Goal: Check status: Check status

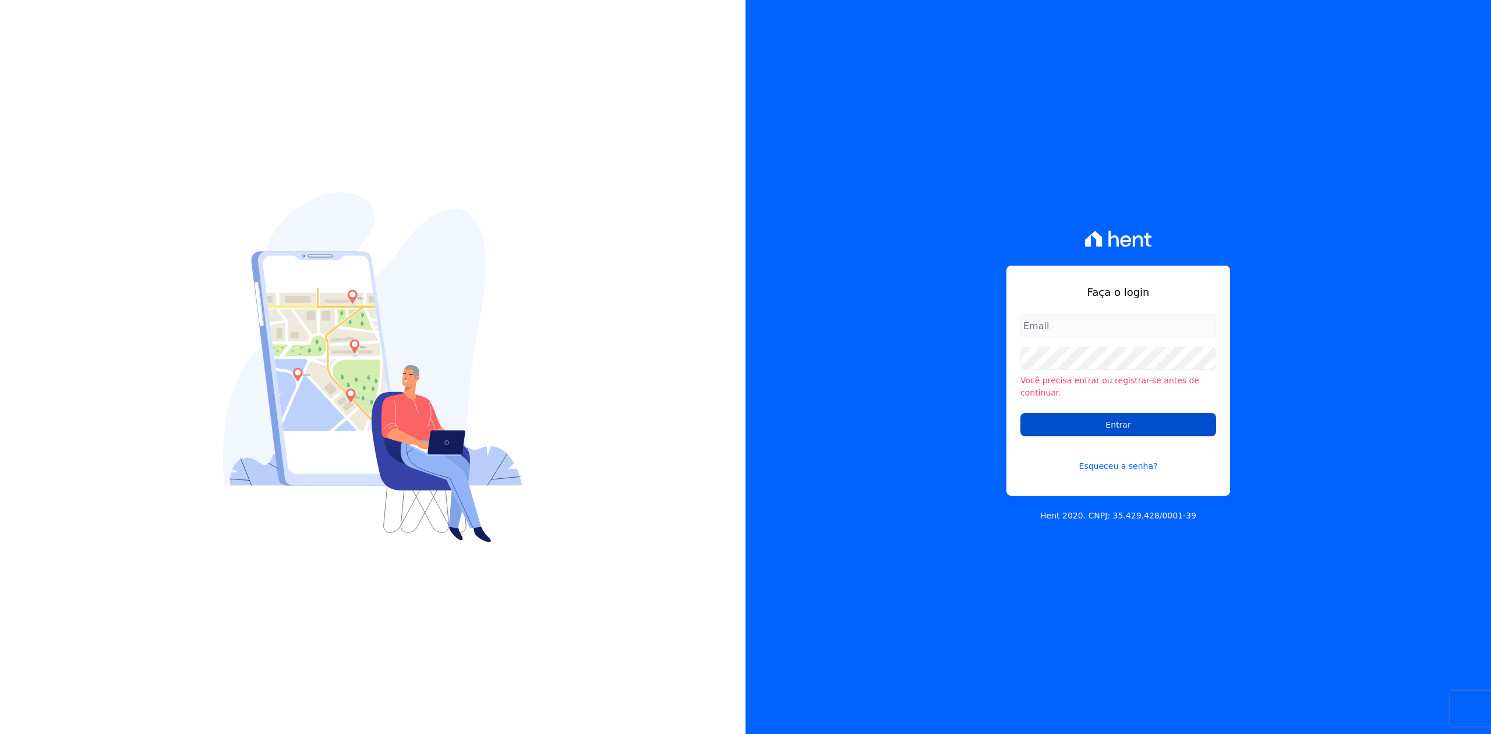
type input "[PERSON_NAME][EMAIL_ADDRESS][DOMAIN_NAME]"
click at [1112, 425] on input "Entrar" at bounding box center [1119, 424] width 196 height 23
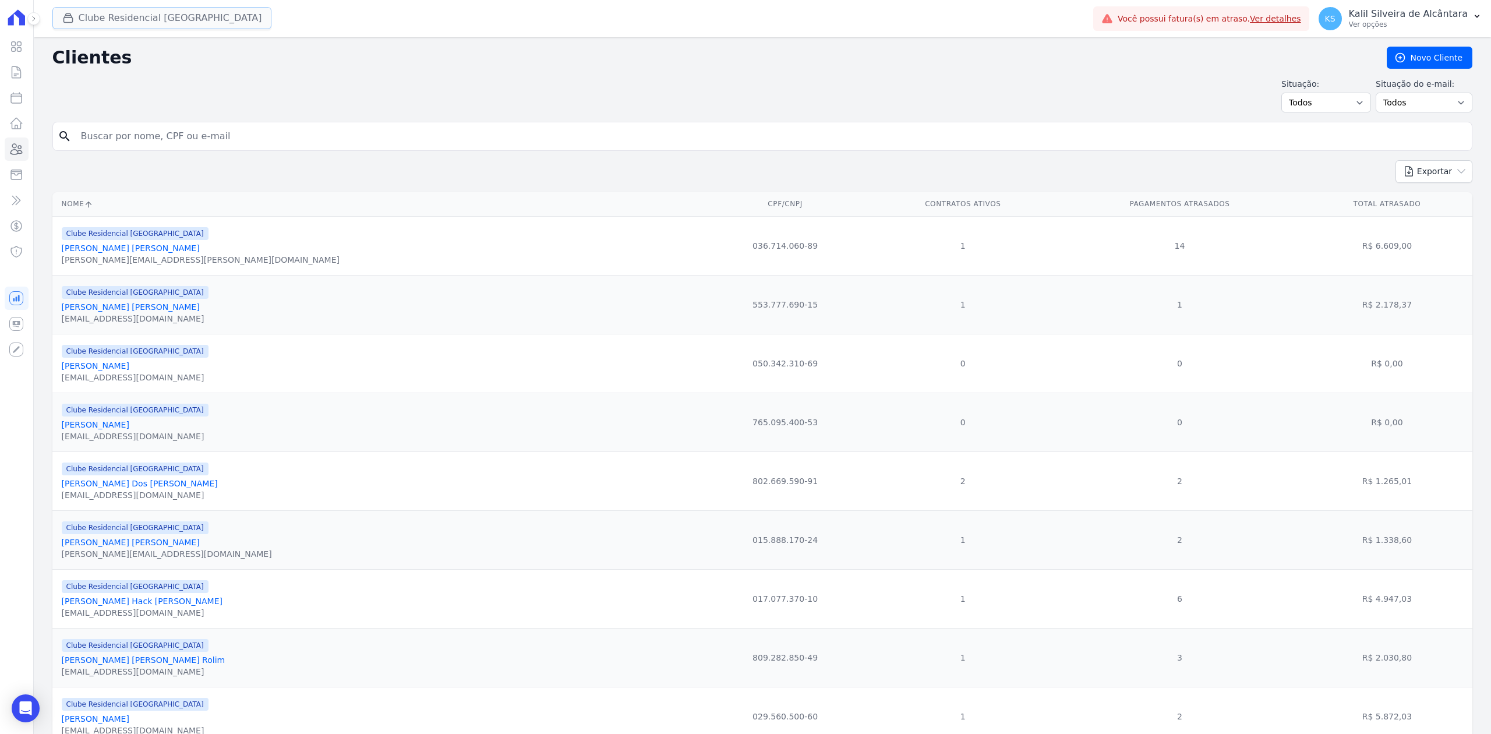
click at [98, 24] on button "Clube Residencial Saint Louis" at bounding box center [162, 18] width 220 height 22
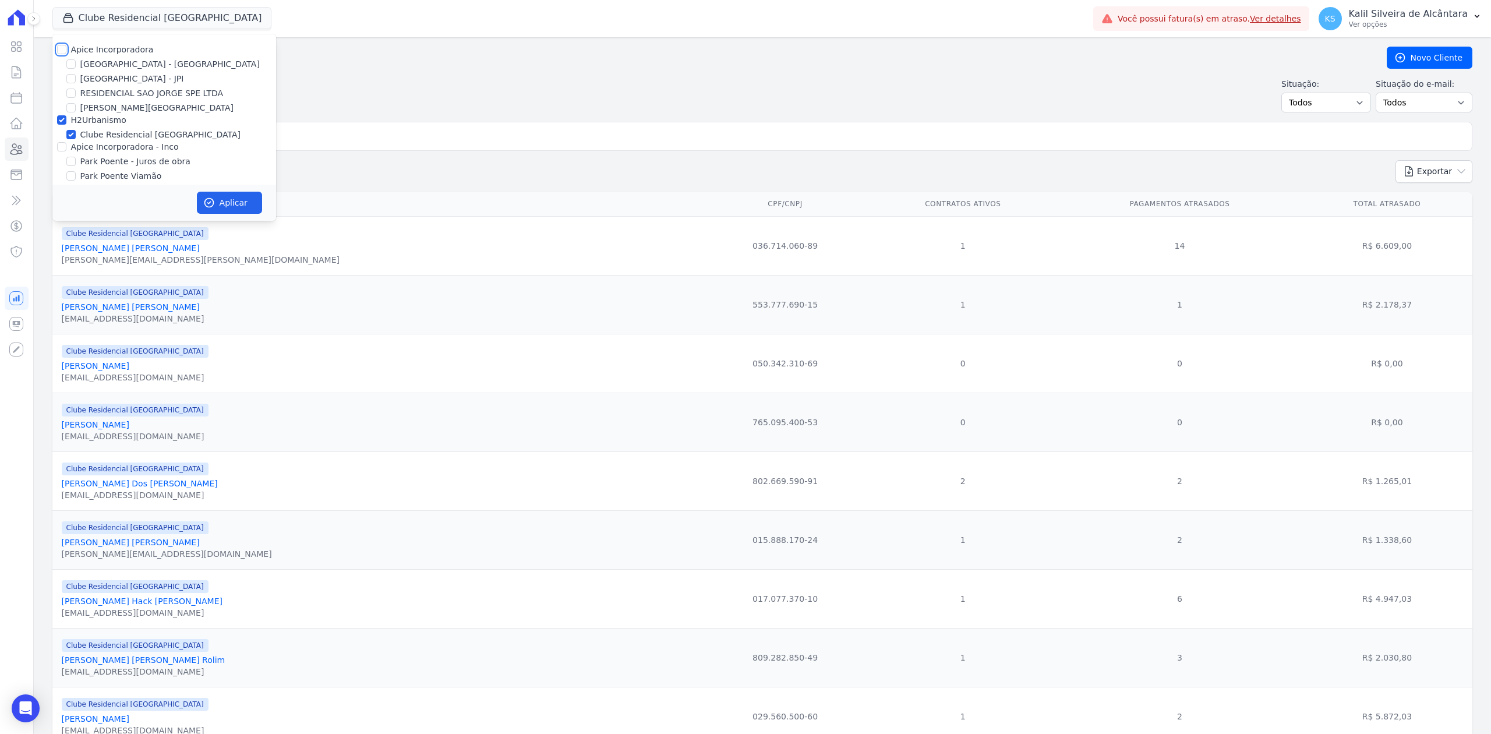
click at [63, 51] on input "Apice Incorporadora" at bounding box center [61, 49] width 9 height 9
checkbox input "true"
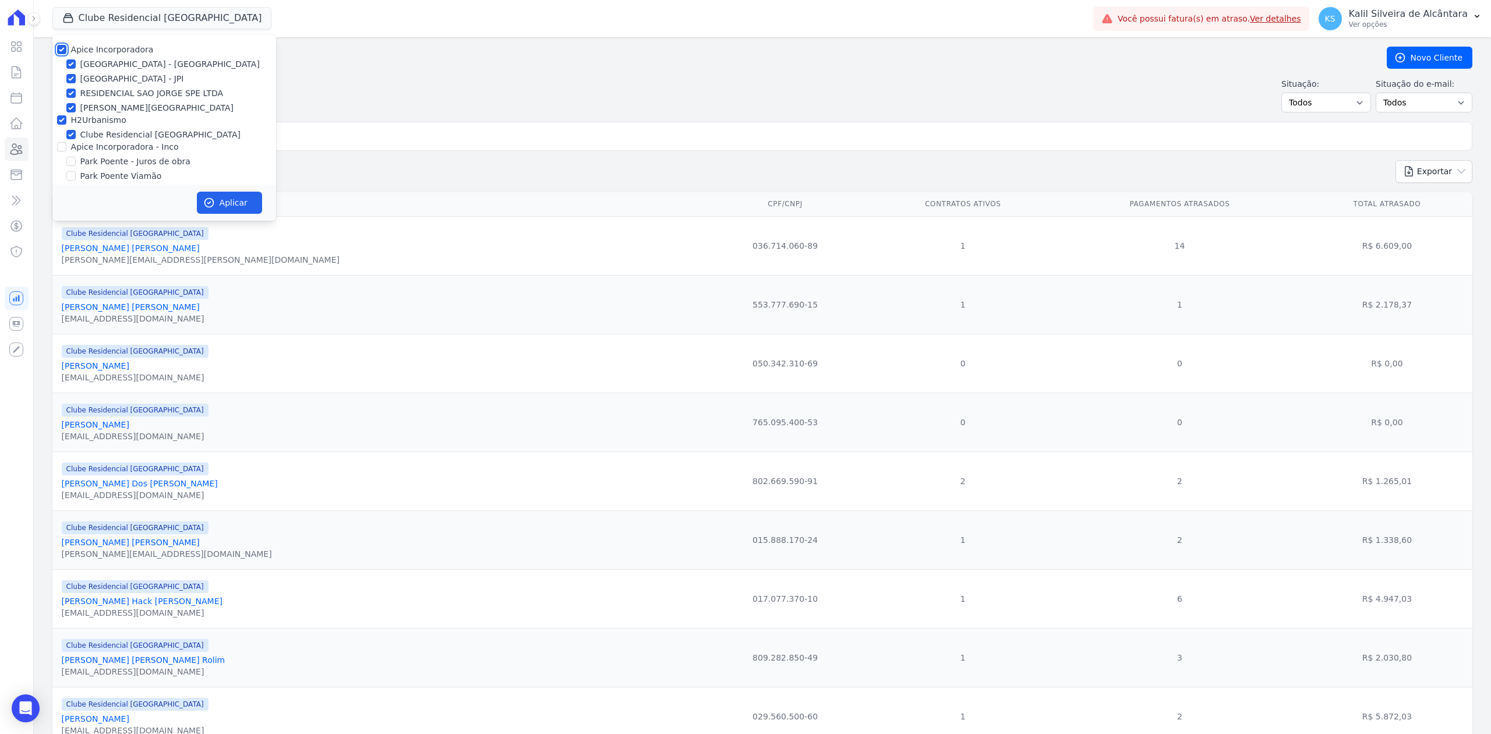
checkbox input "true"
click at [64, 149] on input "Apice Incorporadora - Inco" at bounding box center [61, 146] width 9 height 9
checkbox input "true"
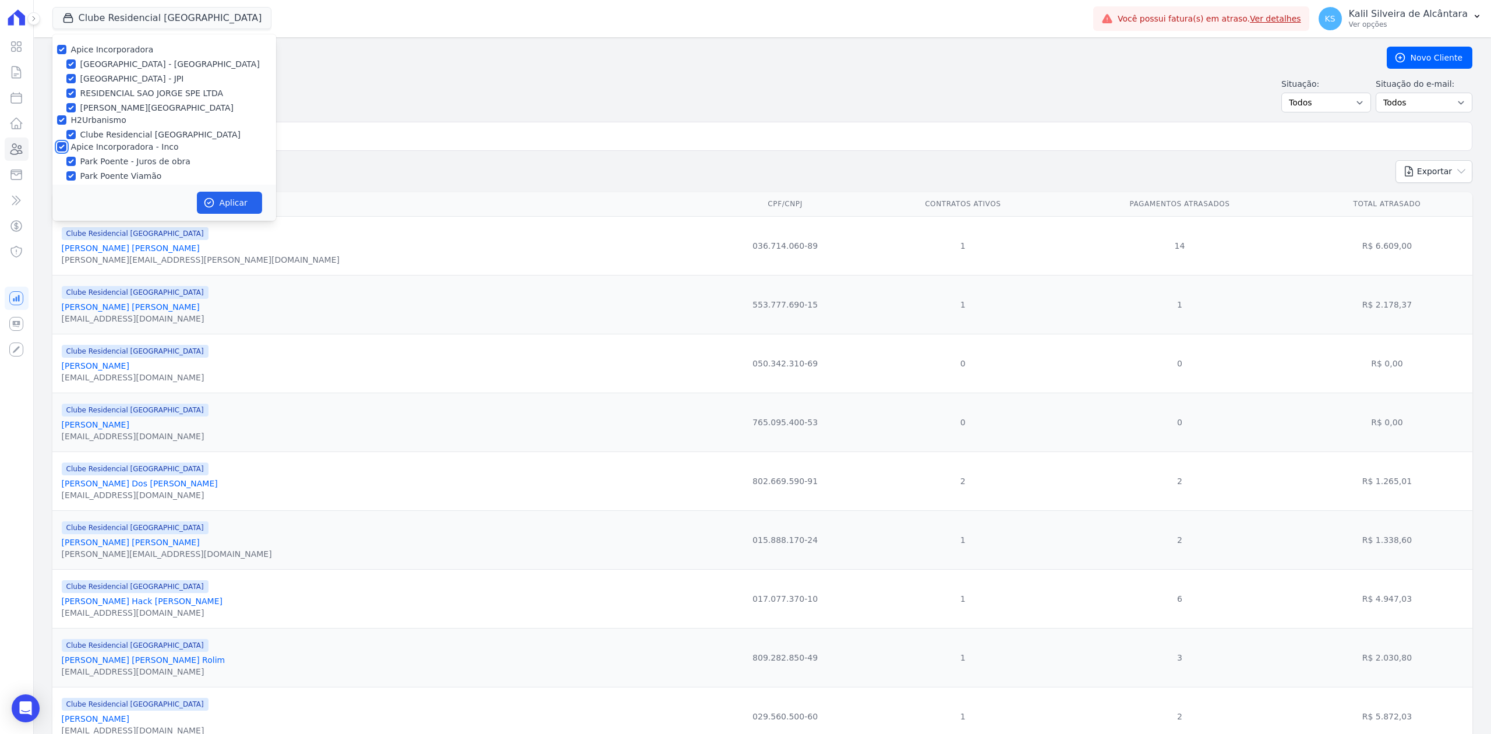
checkbox input "true"
click at [234, 199] on button "Aplicar" at bounding box center [229, 203] width 65 height 22
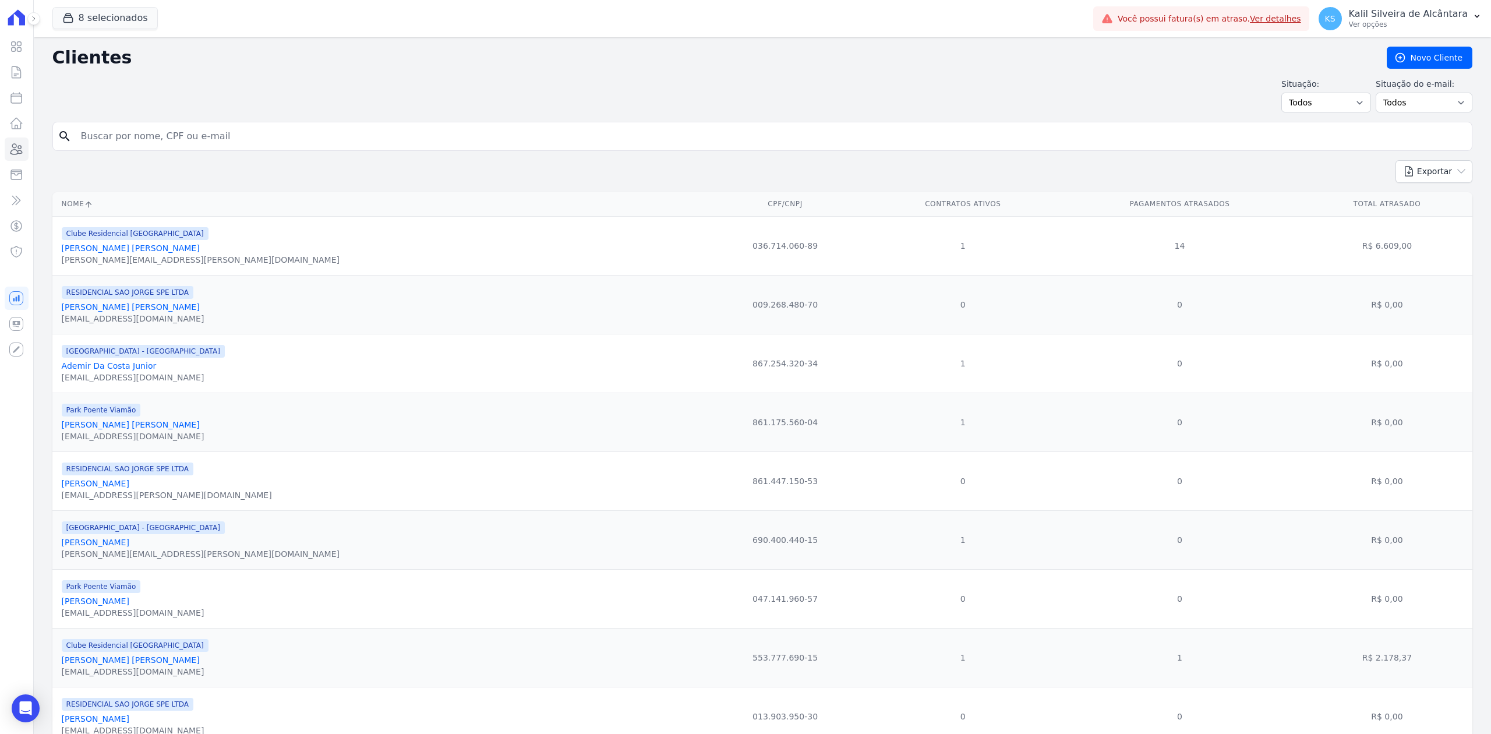
click at [185, 133] on input "search" at bounding box center [771, 136] width 1394 height 23
paste input "Leandro De Avila Marques"
type input "Leandro De Avila Marques"
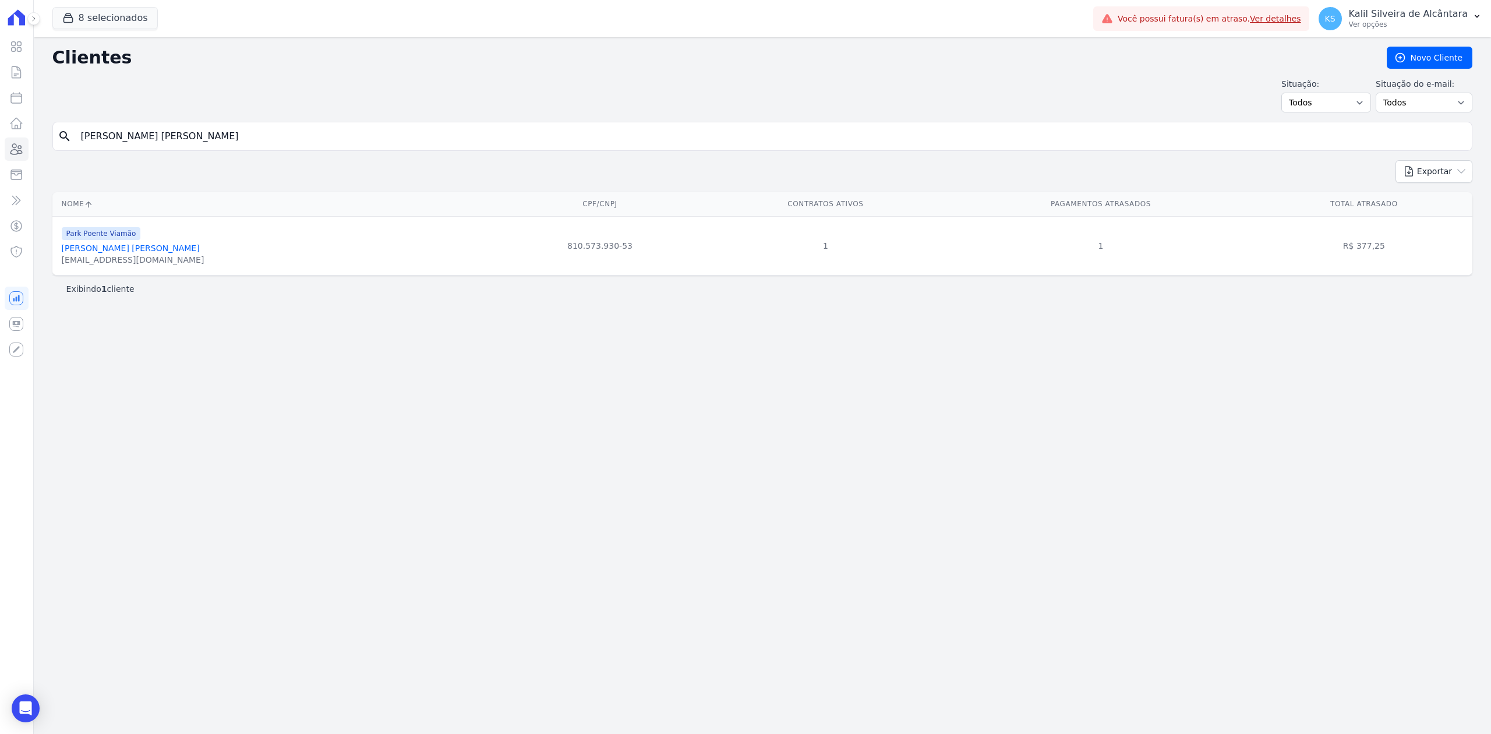
click at [144, 249] on link "Leandro De Avila Marques" at bounding box center [131, 248] width 138 height 9
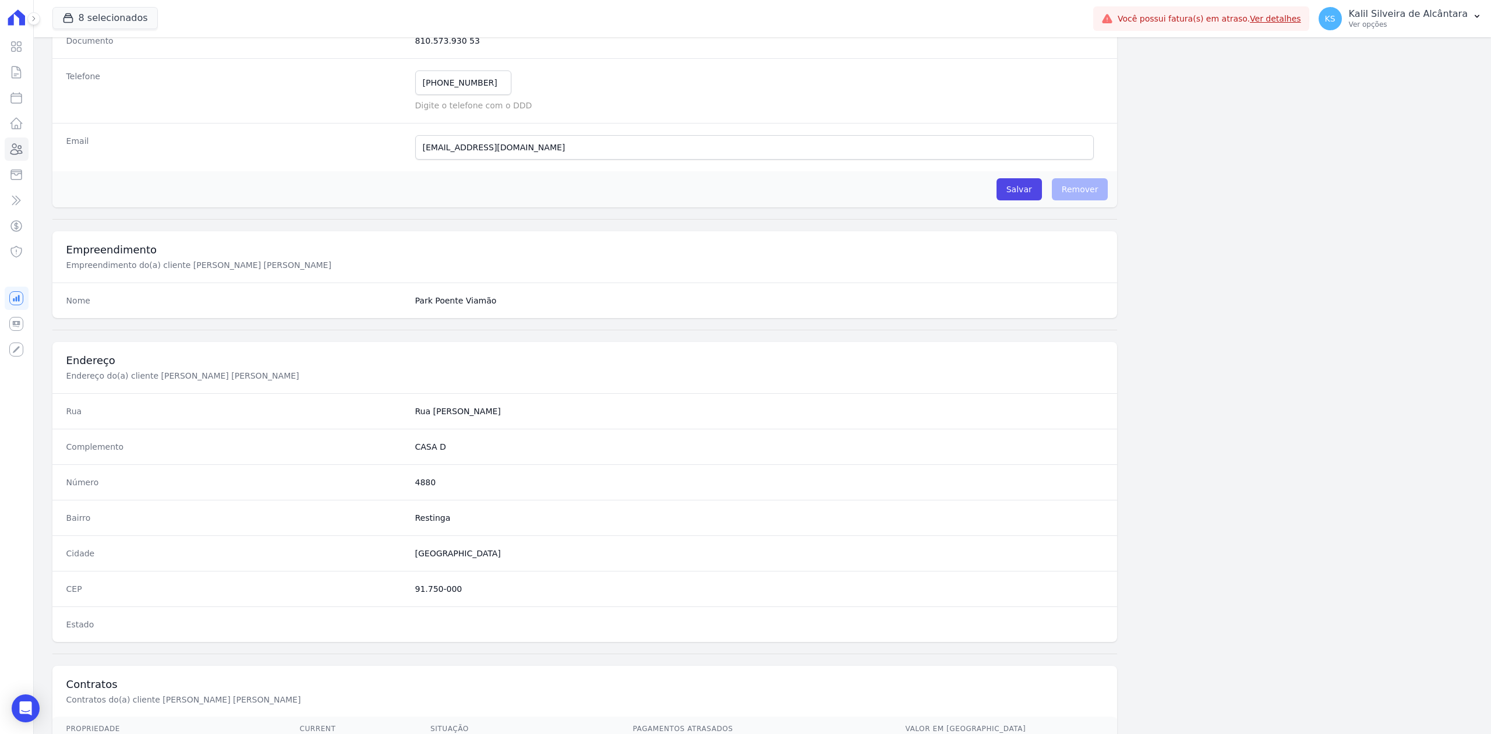
scroll to position [362, 0]
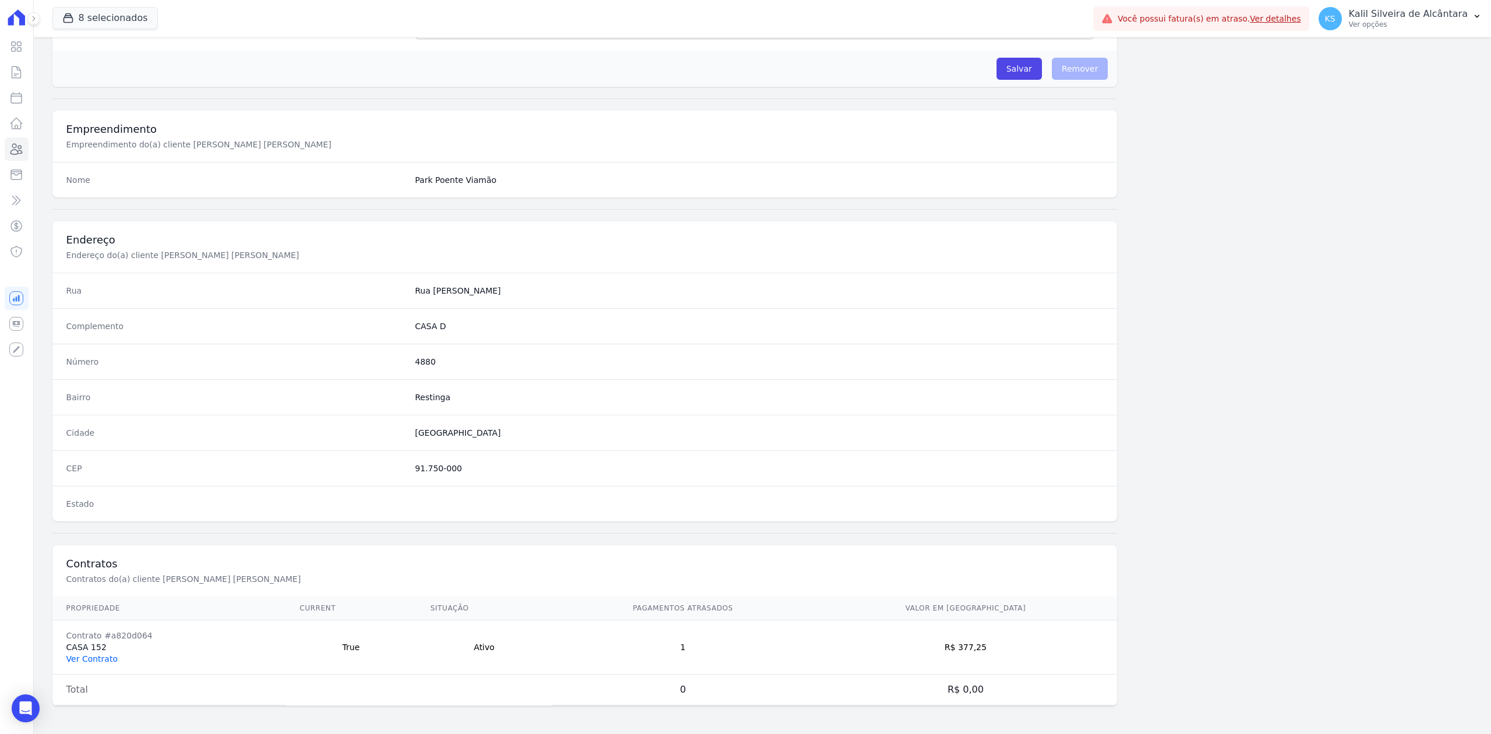
click at [107, 658] on link "Ver Contrato" at bounding box center [91, 658] width 51 height 9
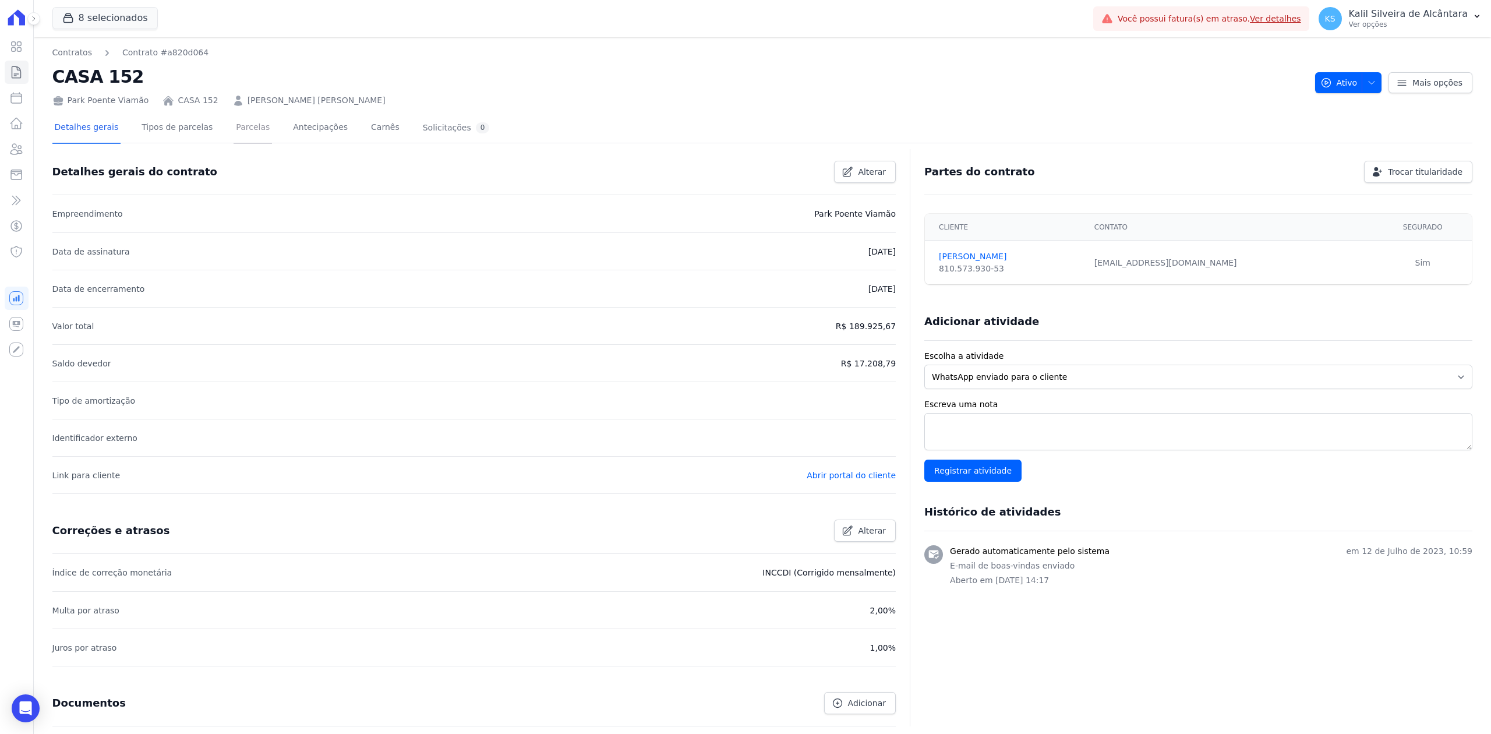
click at [240, 122] on link "Parcelas" at bounding box center [253, 128] width 38 height 31
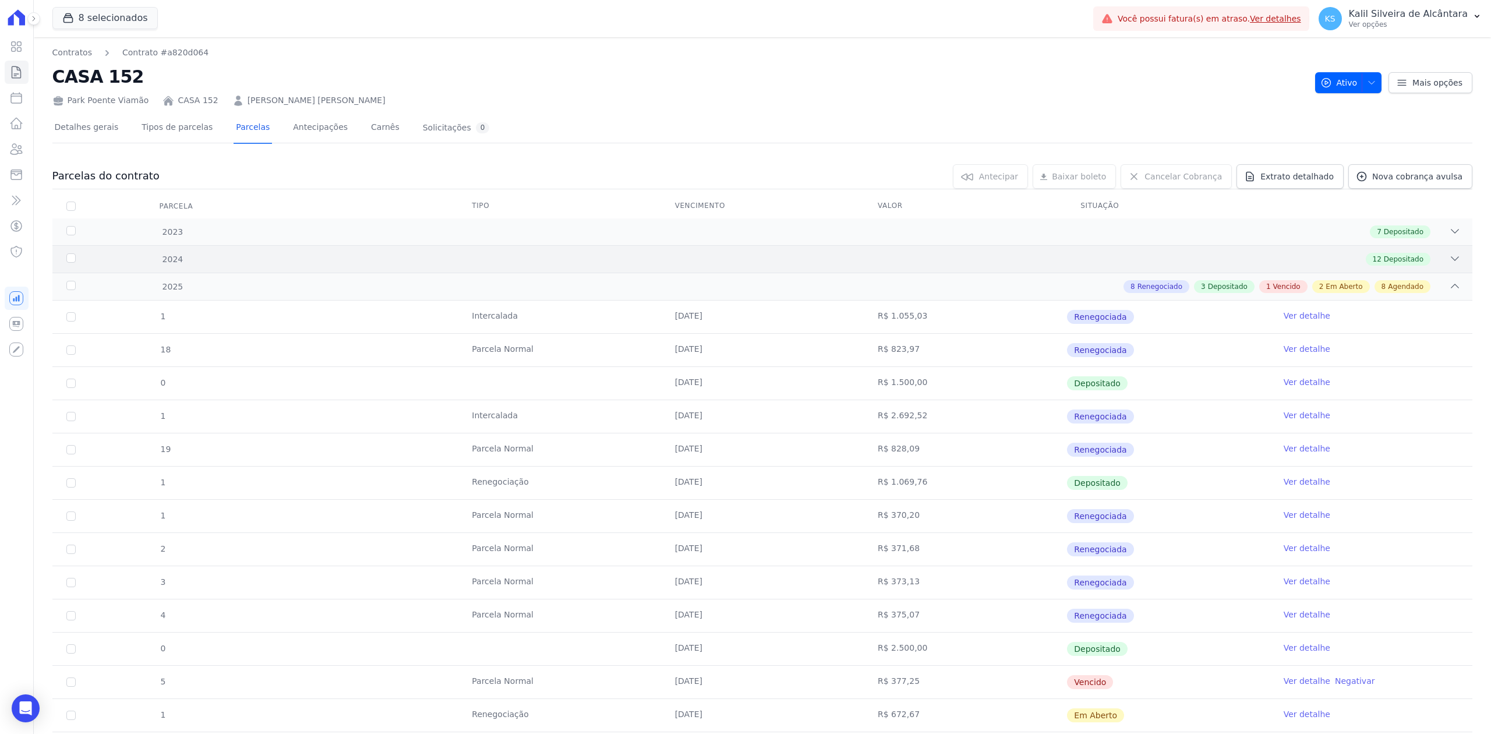
click at [1420, 260] on div "12 Depositado" at bounding box center [832, 259] width 1257 height 13
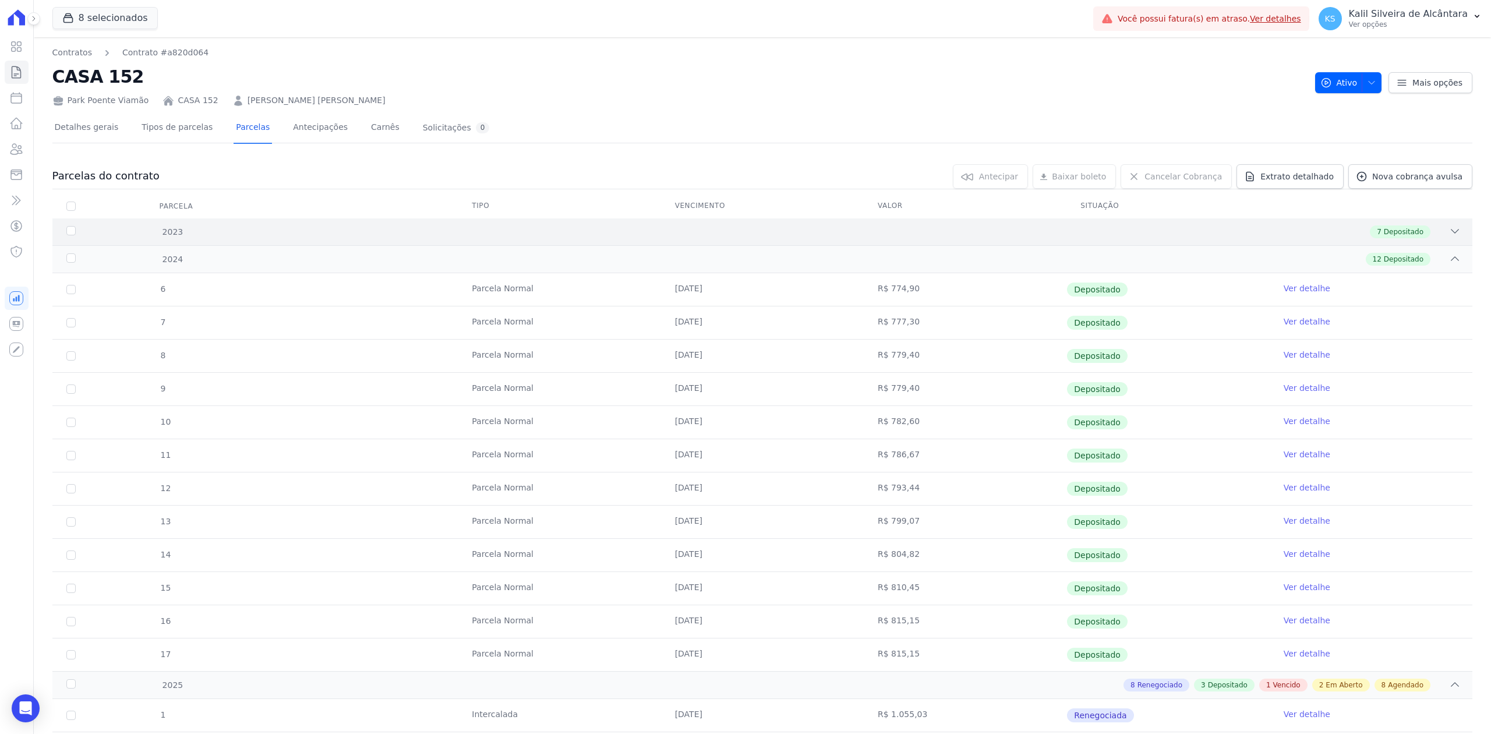
click at [1449, 225] on icon at bounding box center [1455, 231] width 12 height 12
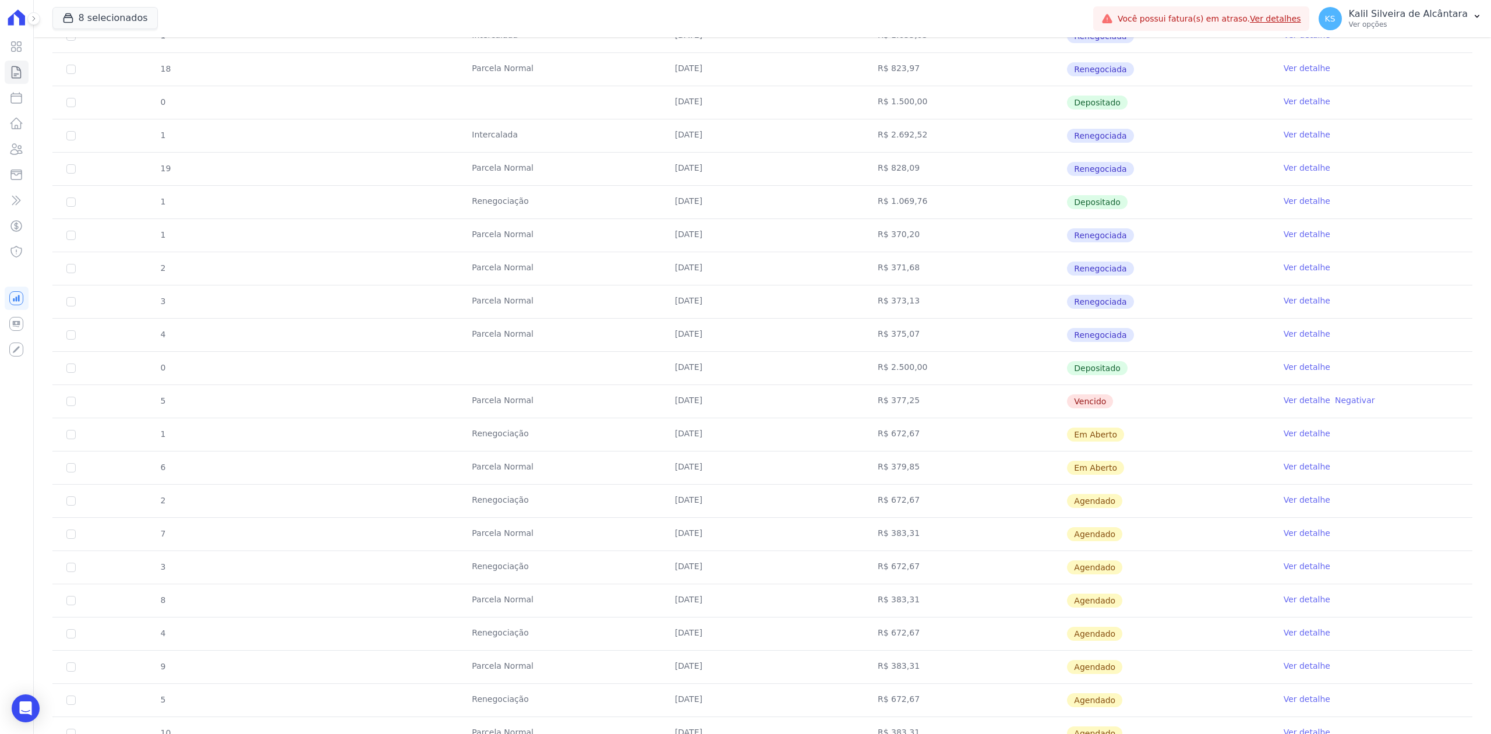
scroll to position [898, 0]
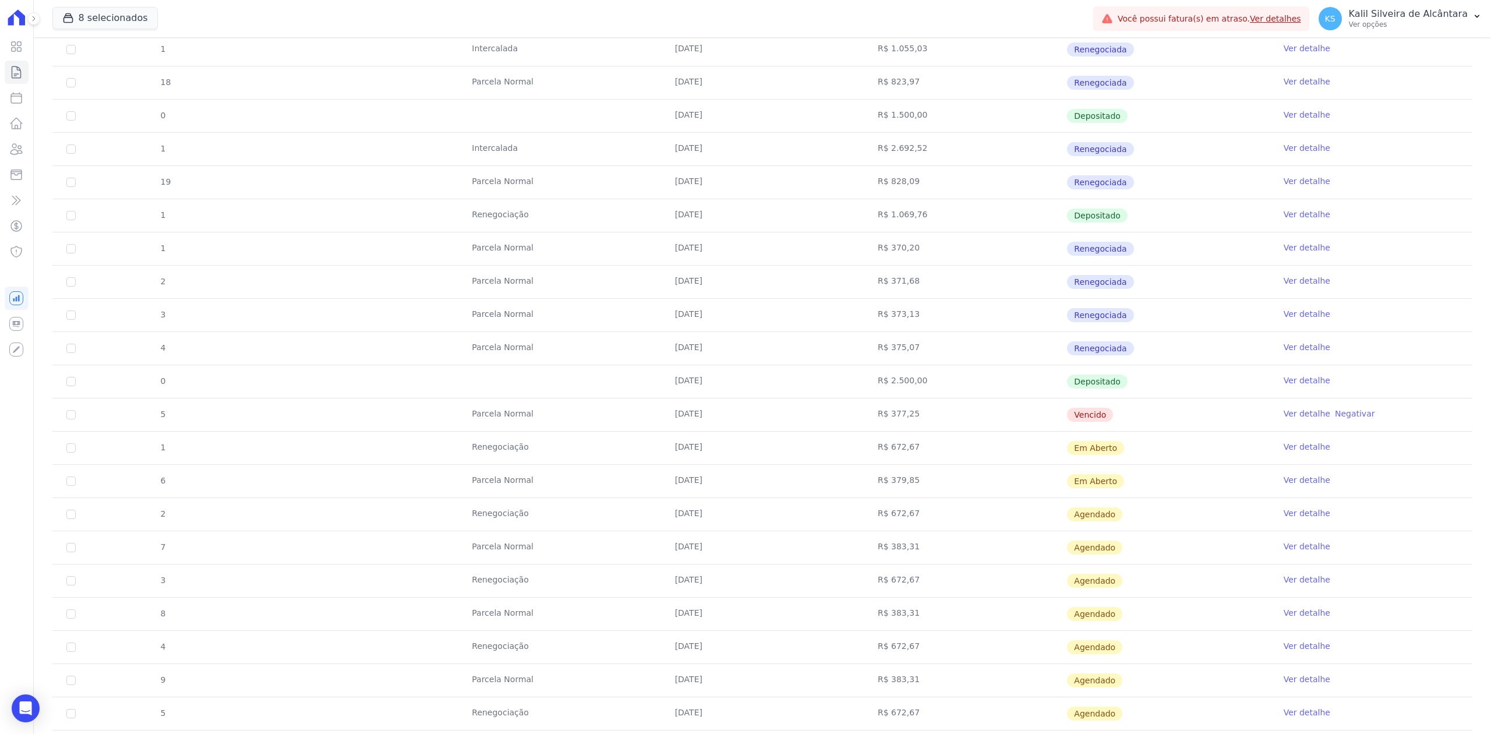
drag, startPoint x: 671, startPoint y: 426, endPoint x: 781, endPoint y: 425, distance: 109.5
click at [781, 425] on td "25/07/2025" at bounding box center [762, 414] width 203 height 33
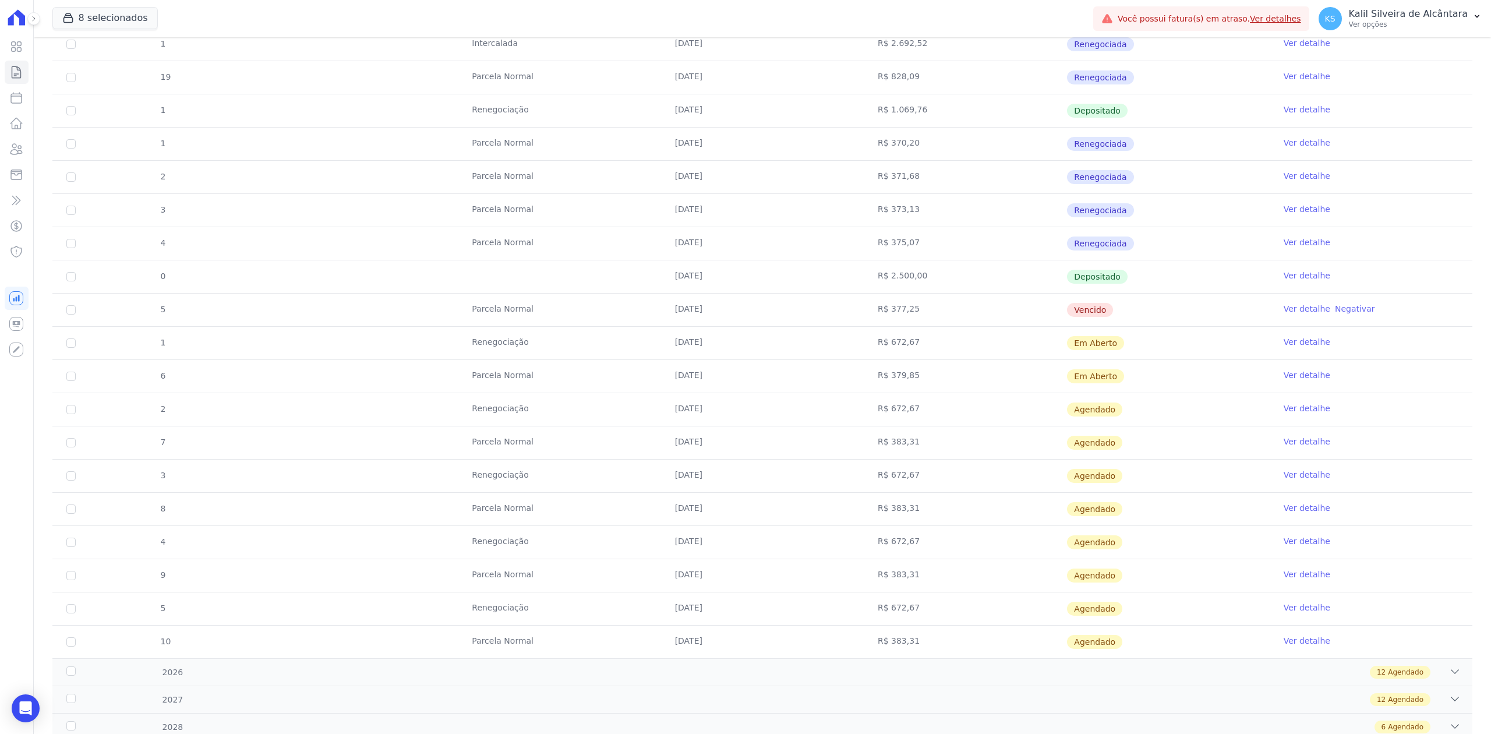
scroll to position [1054, 0]
